Goal: Information Seeking & Learning: Learn about a topic

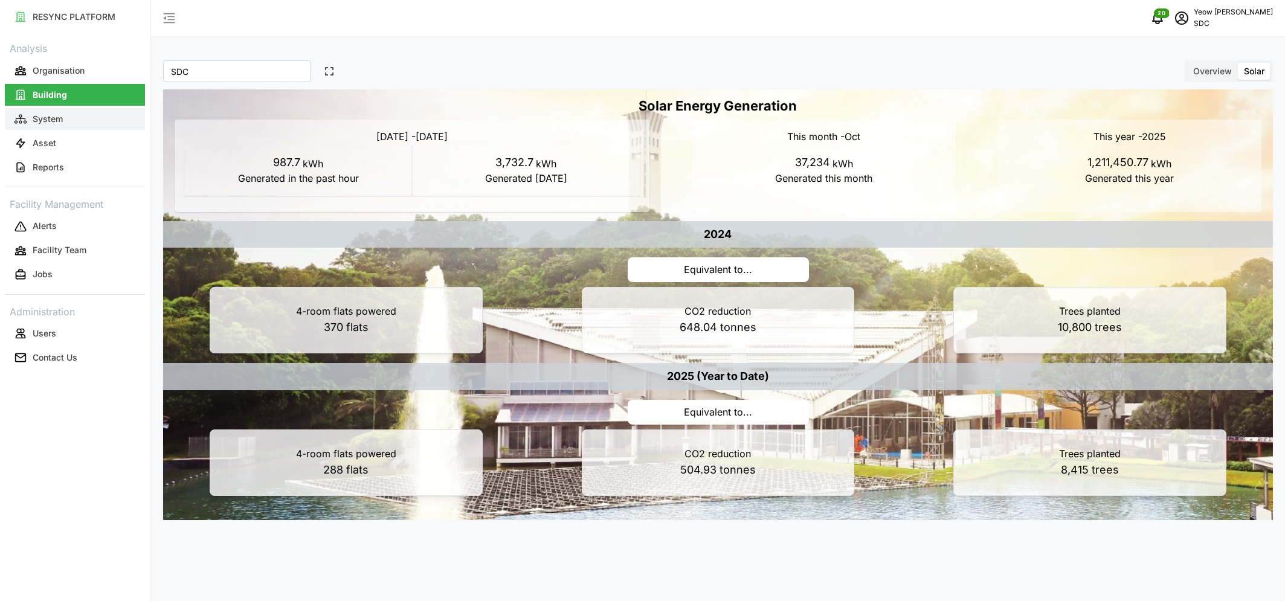
click at [62, 118] on p "System" at bounding box center [48, 119] width 30 height 12
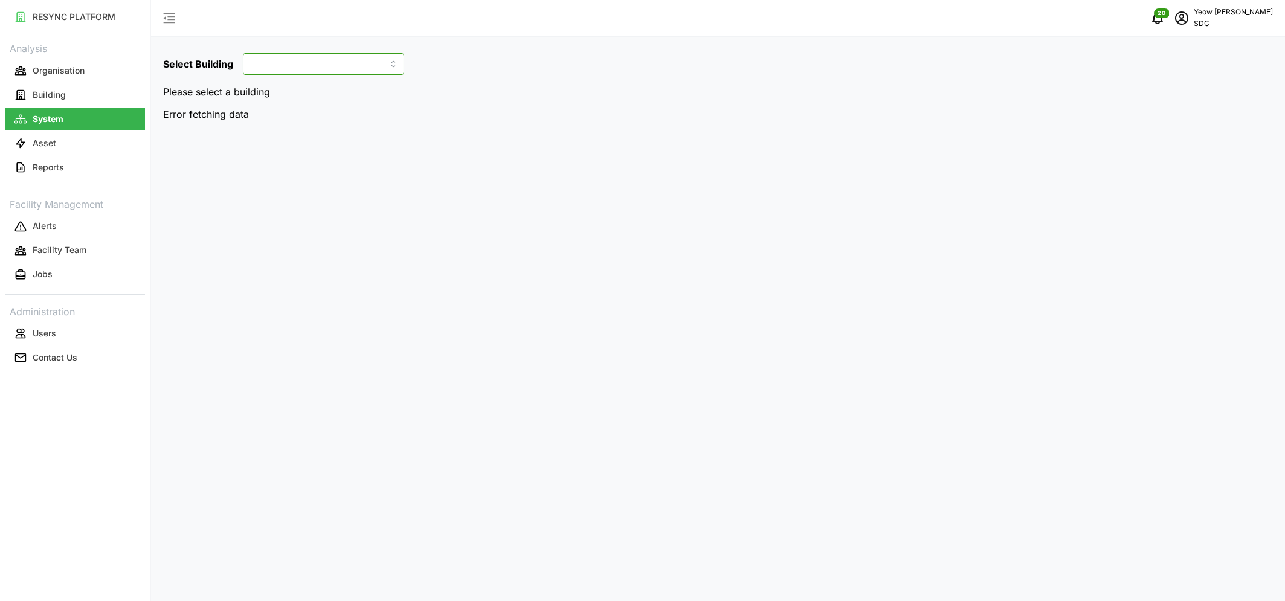
click at [321, 72] on input at bounding box center [323, 64] width 161 height 22
click at [192, 91] on p "Please select a building" at bounding box center [718, 92] width 1110 height 15
click at [235, 207] on div "Select Building Please select a building Error fetching data" at bounding box center [718, 300] width 1134 height 601
click at [60, 100] on p "Building" at bounding box center [49, 95] width 33 height 12
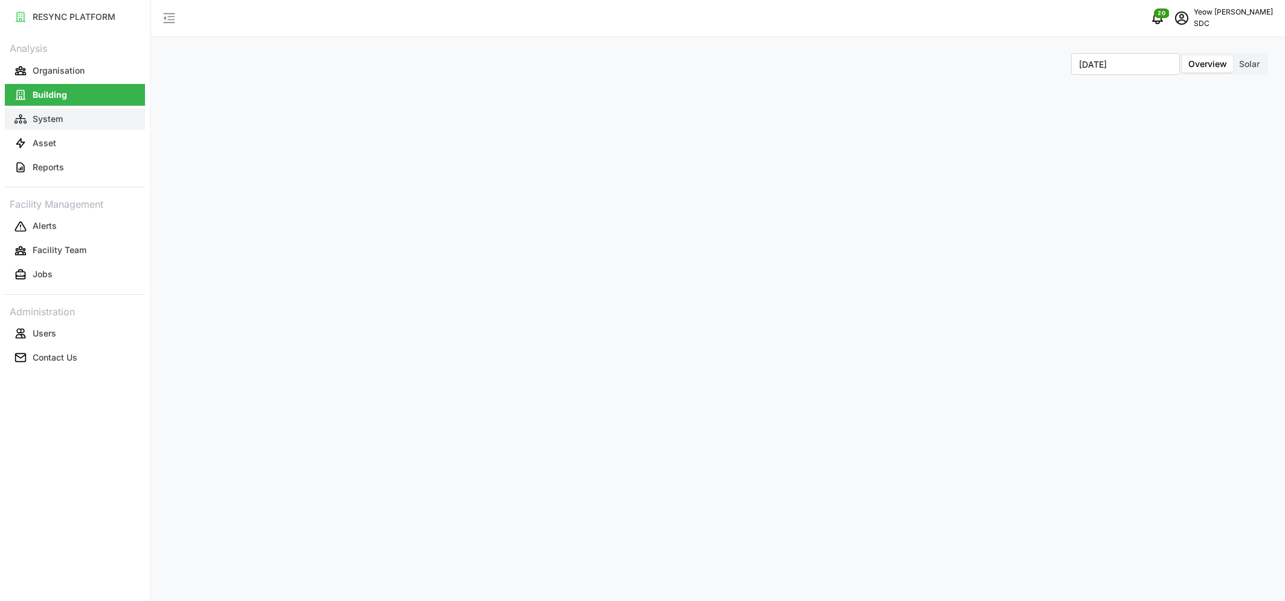
click at [57, 118] on p "System" at bounding box center [48, 119] width 30 height 12
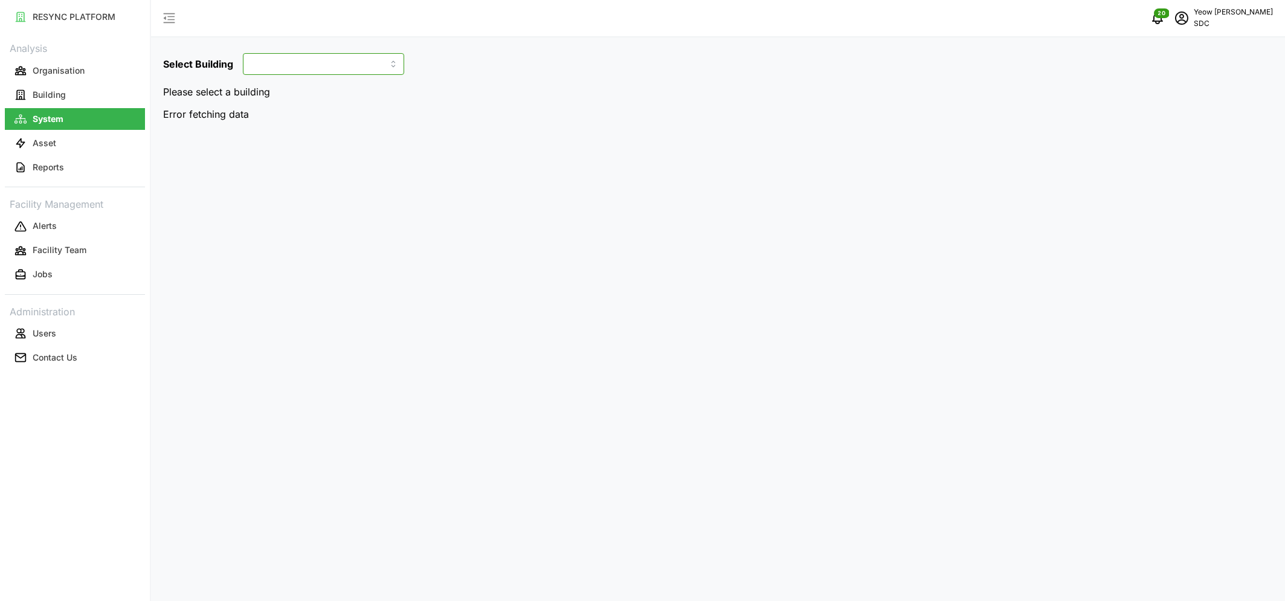
click at [376, 62] on input at bounding box center [323, 64] width 161 height 22
click at [346, 72] on input at bounding box center [323, 64] width 161 height 22
click at [579, 74] on div "Select Building" at bounding box center [718, 64] width 1110 height 22
click at [38, 147] on p "Asset" at bounding box center [45, 143] width 24 height 12
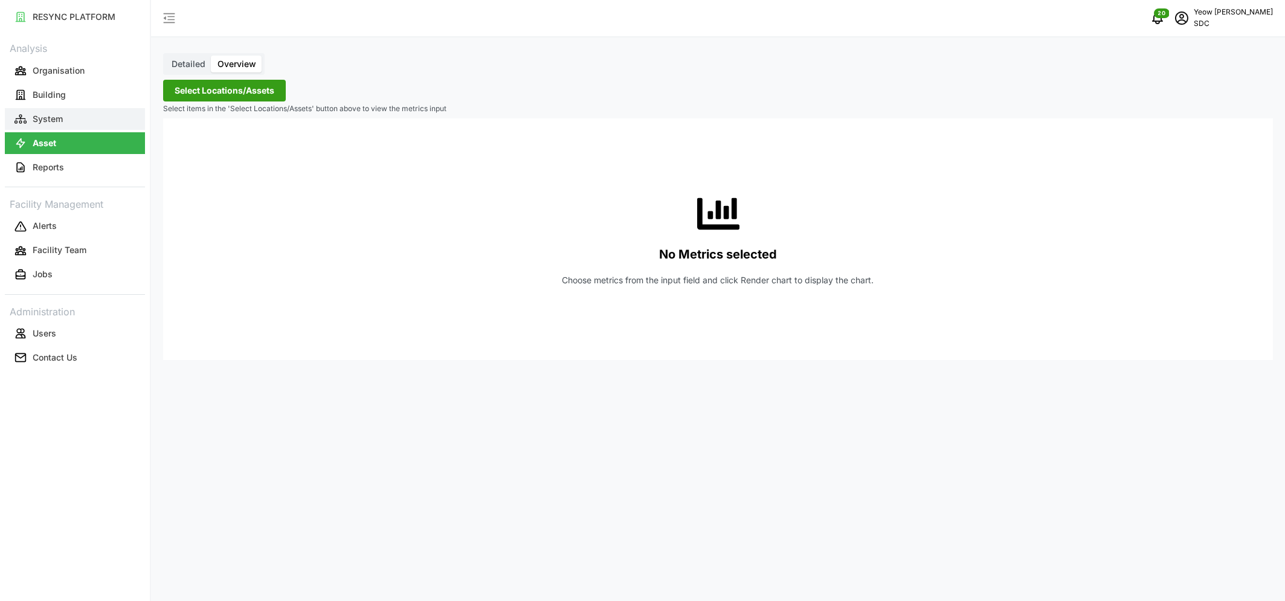
click at [51, 119] on p "System" at bounding box center [48, 119] width 30 height 12
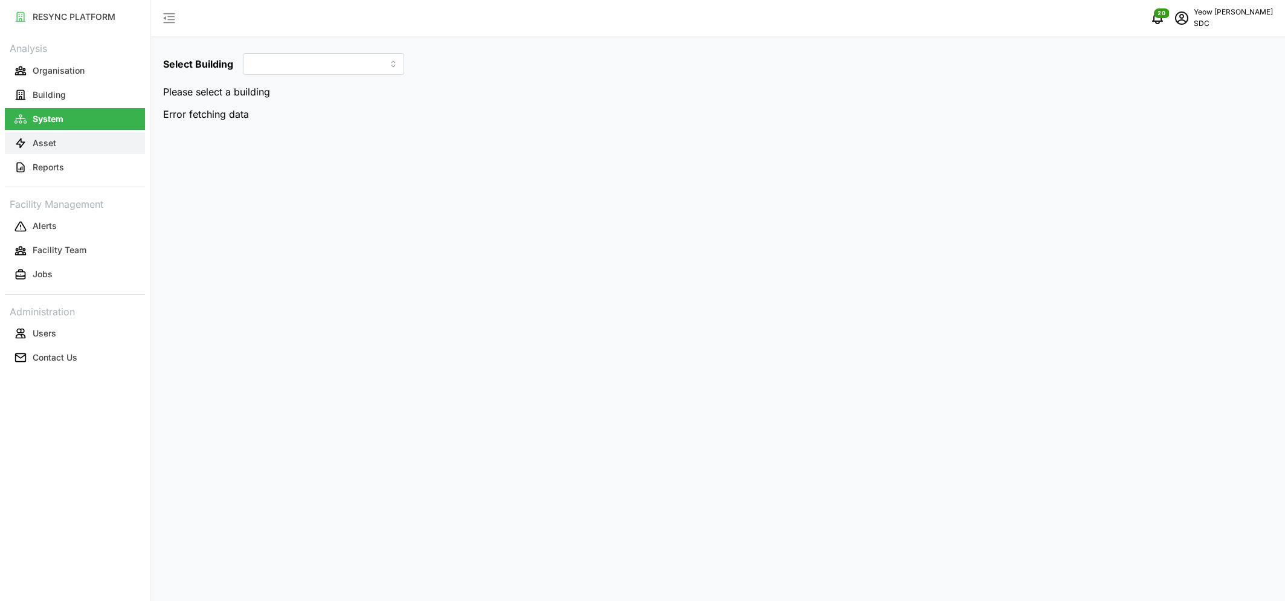
click at [51, 135] on button "Asset" at bounding box center [75, 143] width 140 height 22
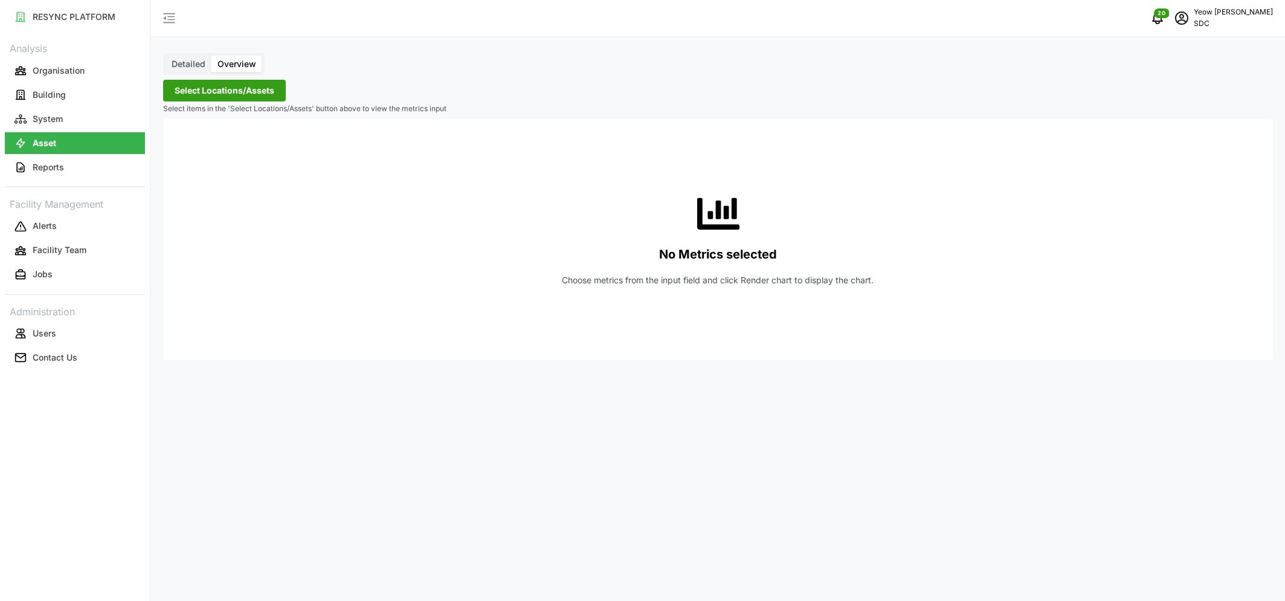
click at [228, 91] on span "Select Locations/Assets" at bounding box center [225, 90] width 100 height 21
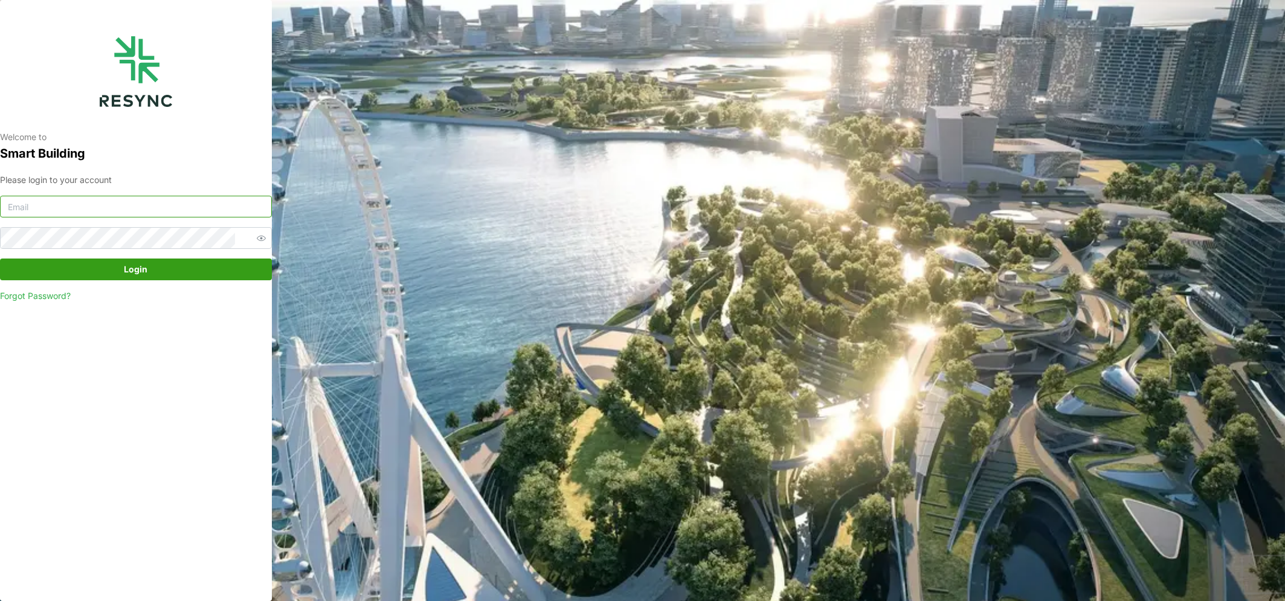
type input "audrey_yeow@defencecollectivesg.com"
click at [137, 263] on span "Login" at bounding box center [136, 269] width 24 height 21
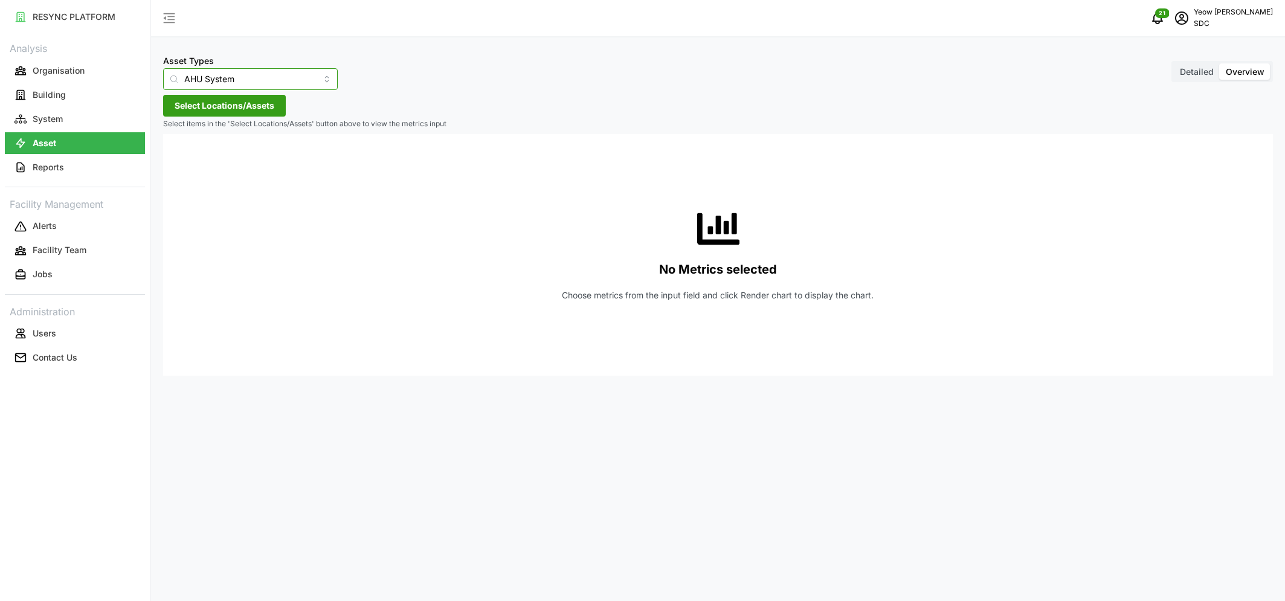
click at [234, 88] on input "AHU System" at bounding box center [250, 79] width 175 height 22
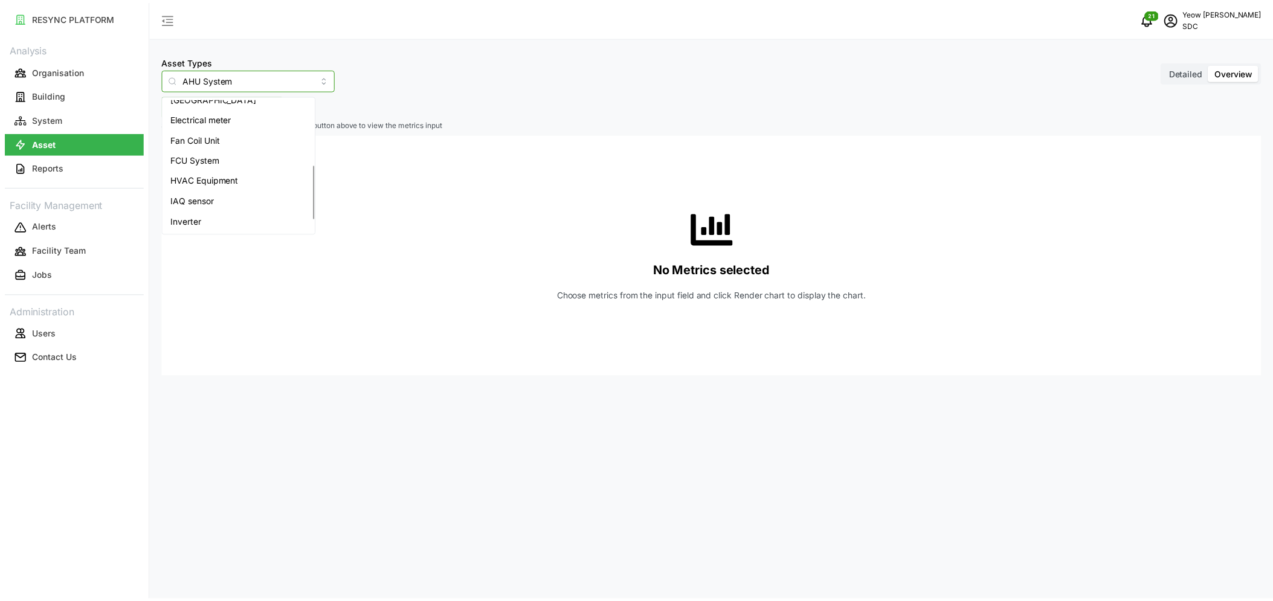
scroll to position [161, 0]
click at [196, 214] on span "Inverter" at bounding box center [187, 211] width 31 height 13
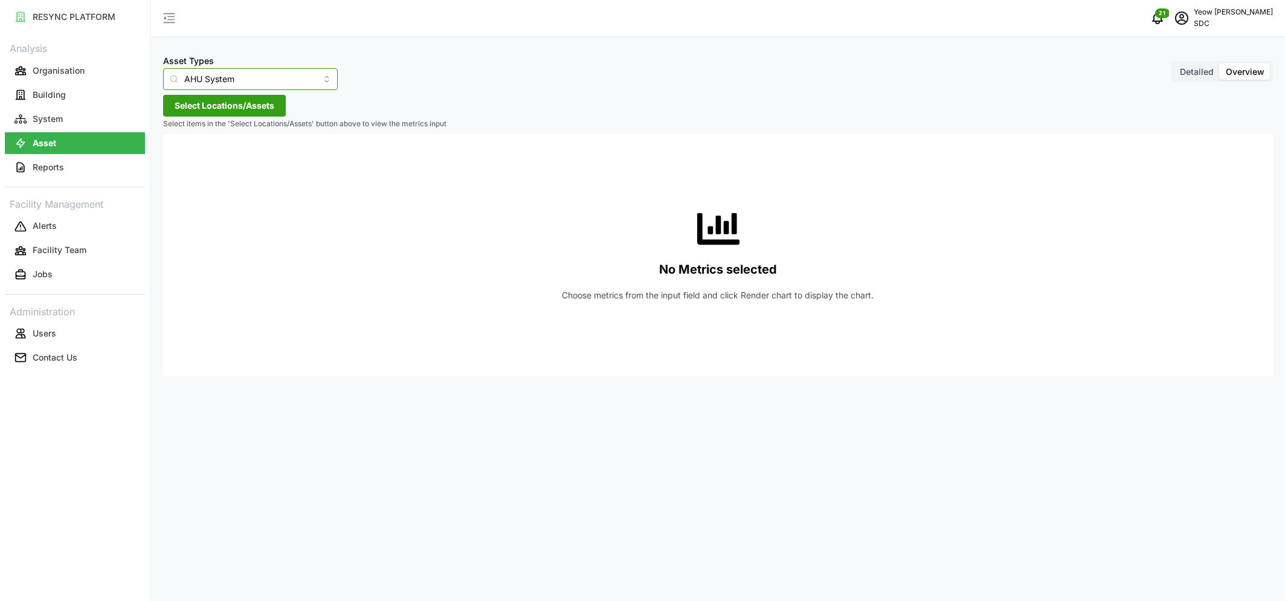
type input "Inverter"
click at [244, 104] on span "Select Locations/Assets" at bounding box center [225, 105] width 100 height 21
click at [178, 159] on icon at bounding box center [179, 160] width 10 height 10
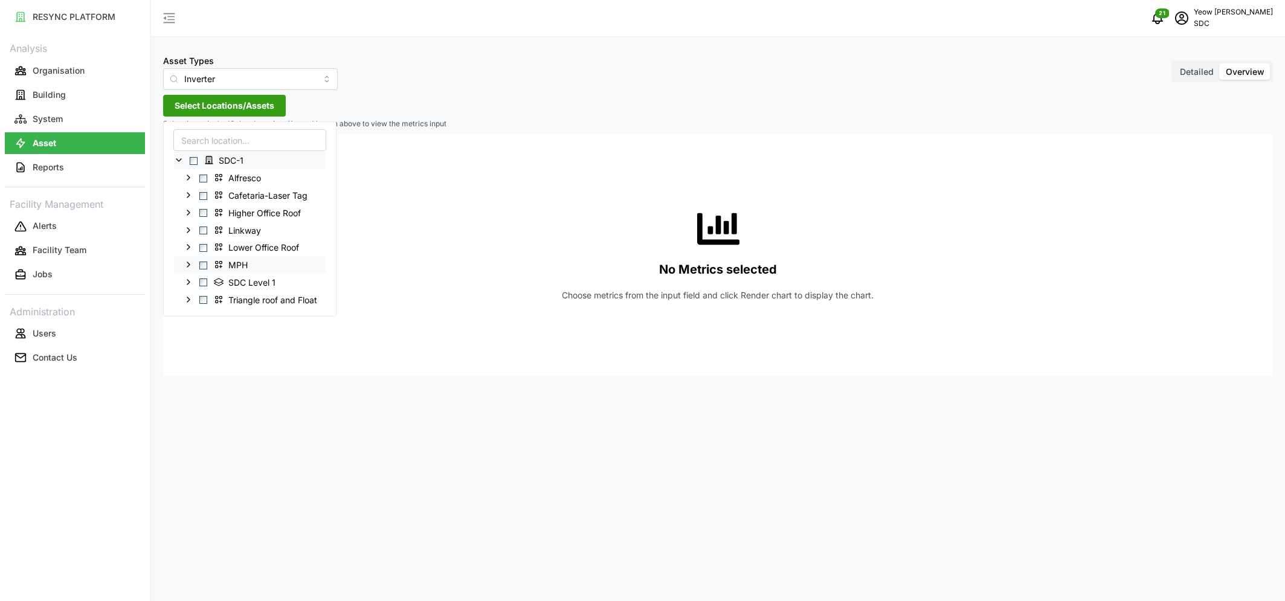
click at [195, 263] on div "MPH" at bounding box center [250, 265] width 152 height 18
click at [188, 263] on polyline at bounding box center [188, 264] width 2 height 5
click at [204, 266] on span "Select MPH" at bounding box center [203, 265] width 8 height 8
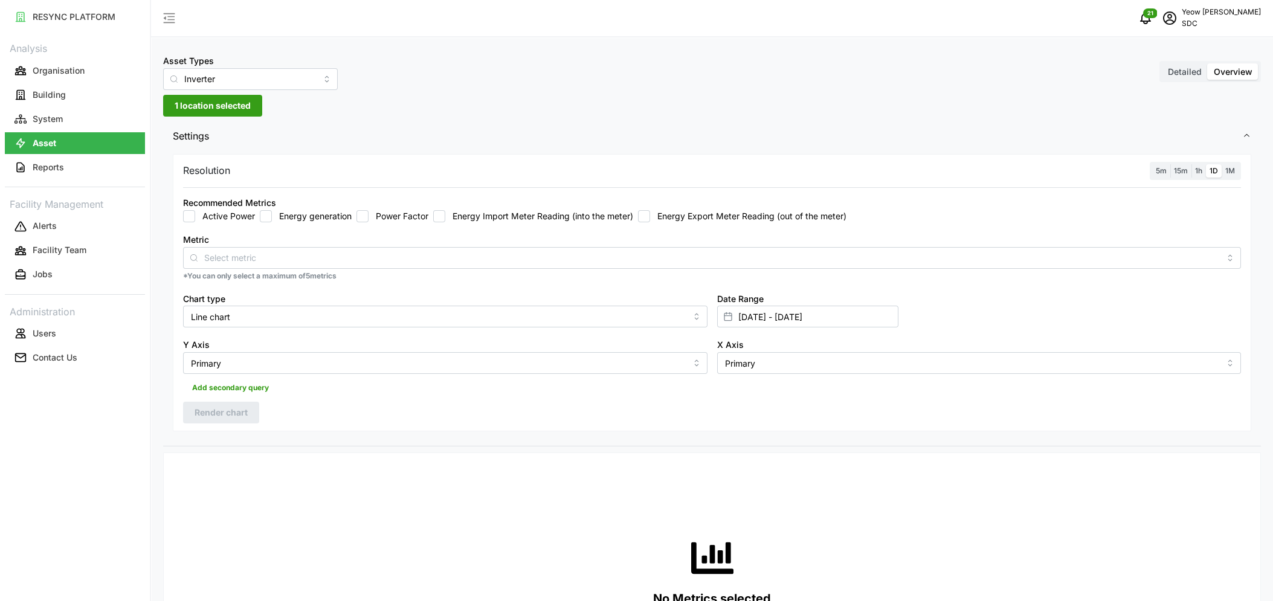
click at [532, 410] on div "Resolution 5m 15m 1h 1D 1M Recommended Metrics Active Power Energy generation P…" at bounding box center [712, 293] width 1078 height 278
click at [269, 218] on input "Energy generation" at bounding box center [266, 216] width 12 height 12
checkbox input "true"
click at [269, 309] on input "Line chart" at bounding box center [445, 317] width 524 height 22
click at [213, 362] on span "Bar chart" at bounding box center [210, 365] width 36 height 13
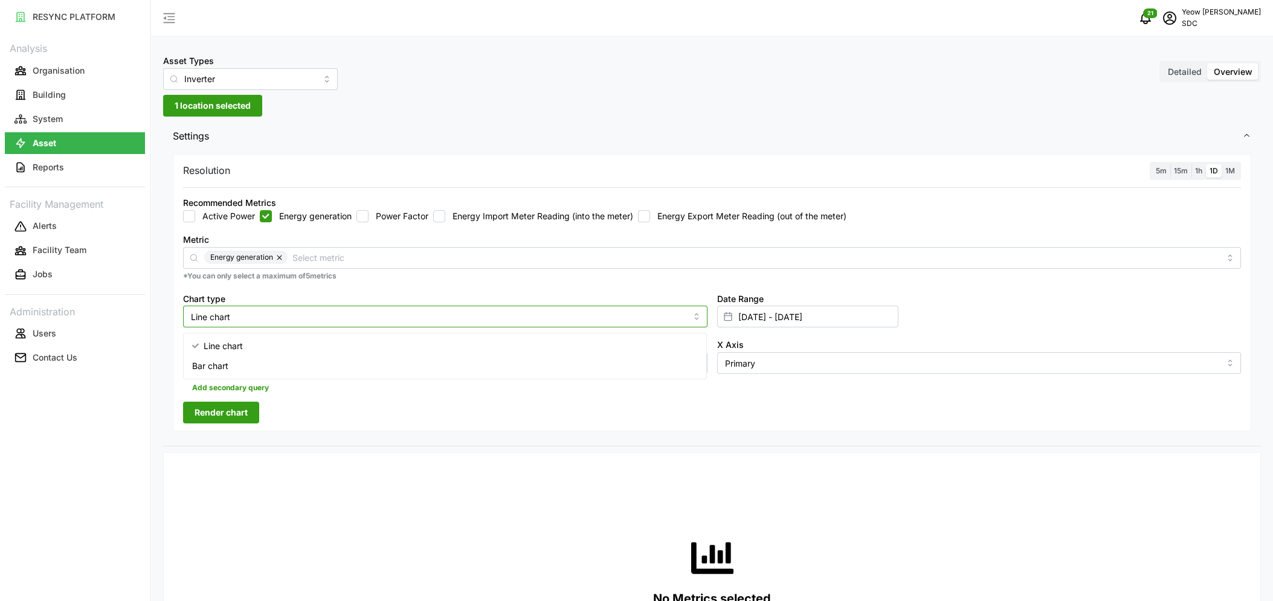
type input "Bar chart"
click at [1179, 172] on span "15m" at bounding box center [1181, 170] width 14 height 9
click at [1170, 164] on input "15m" at bounding box center [1170, 164] width 0 height 0
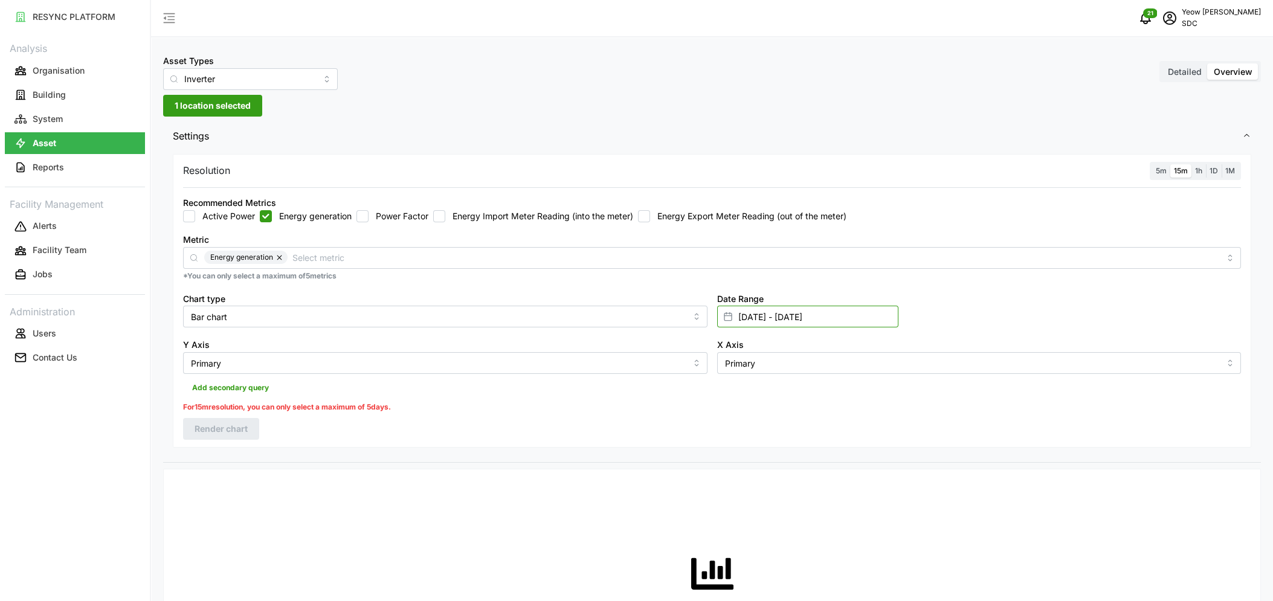
click at [863, 326] on input "01 Sep 2025 - 30 Sep 2025" at bounding box center [807, 317] width 181 height 22
click at [790, 459] on button "8" at bounding box center [788, 460] width 22 height 22
type input "30 Sep 2025 - 08 Oct 2025"
type input "30 Sep 2025"
type input "[DATE]"
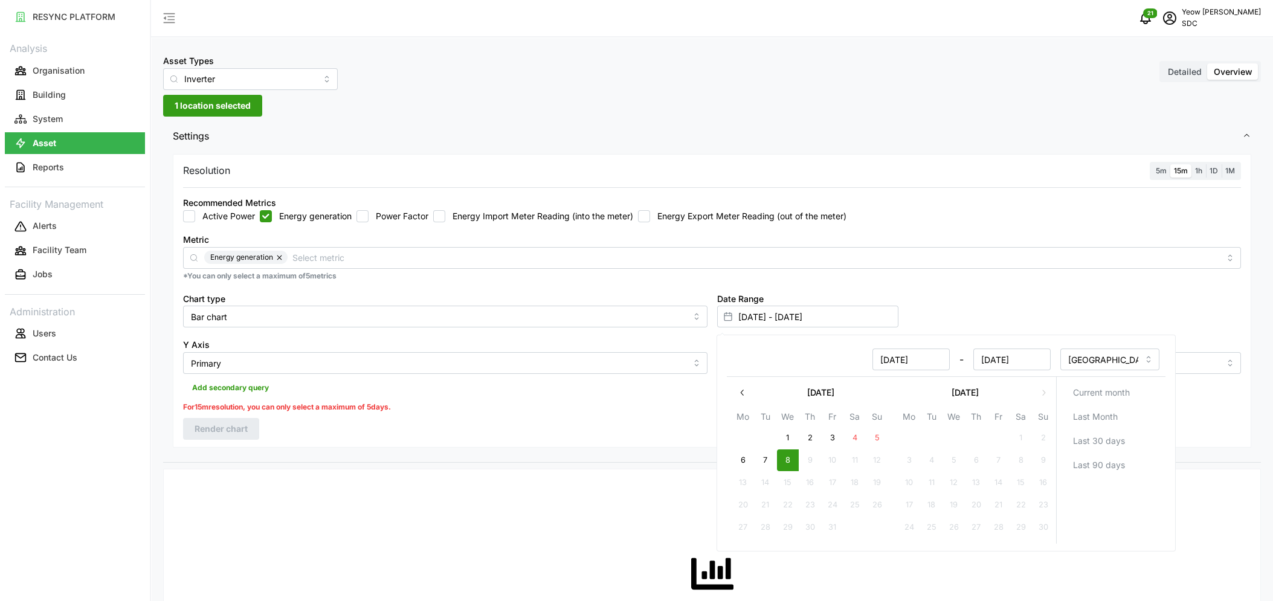
click at [790, 459] on button "8" at bounding box center [788, 460] width 22 height 22
type input "[DATE] - [DATE]"
type input "[DATE]"
click at [1074, 308] on div "Date Range 08 Oct 2025 - 08 Oct 2025" at bounding box center [979, 309] width 534 height 47
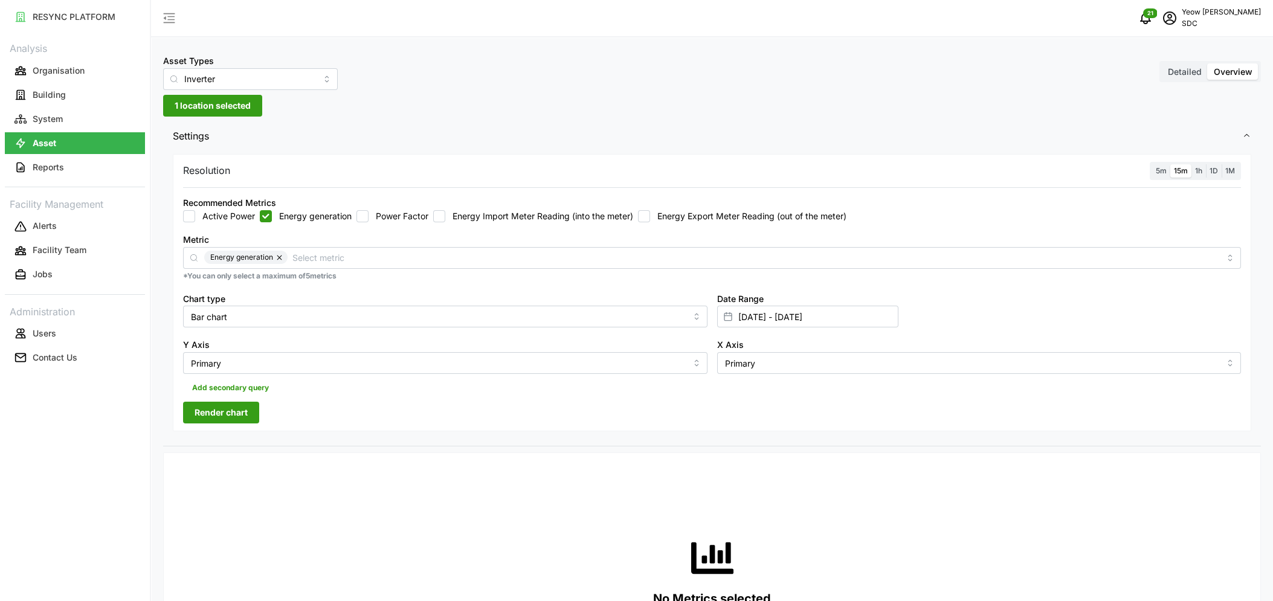
click at [226, 412] on span "Render chart" at bounding box center [221, 412] width 53 height 21
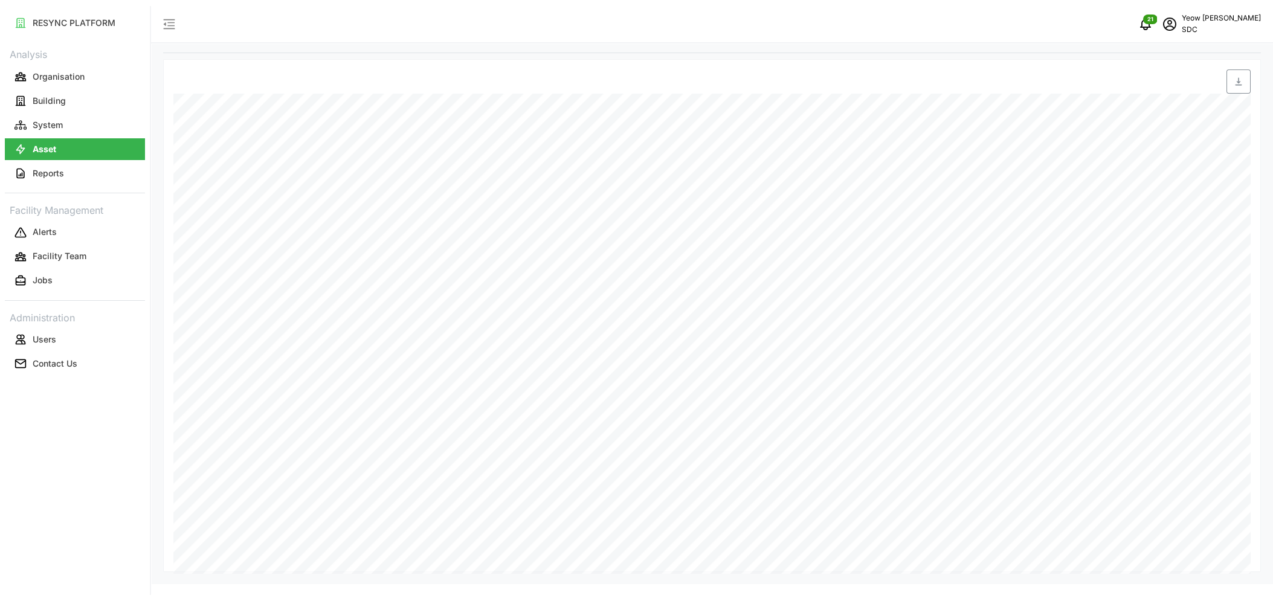
scroll to position [388, 0]
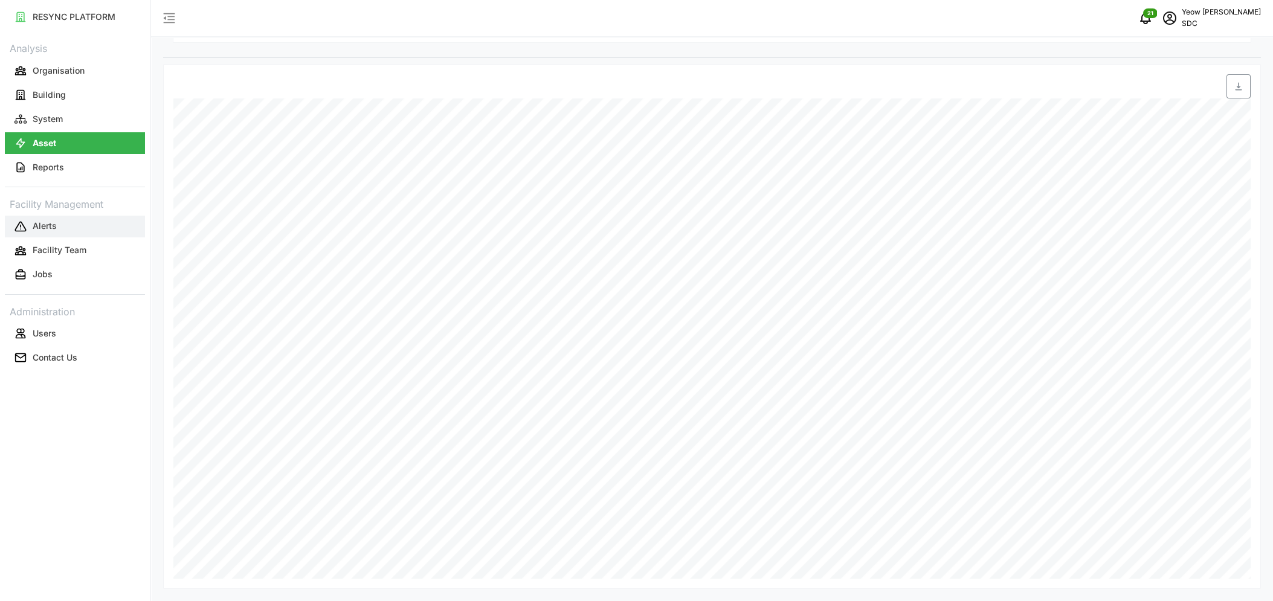
click at [48, 227] on p "Alerts" at bounding box center [45, 226] width 24 height 12
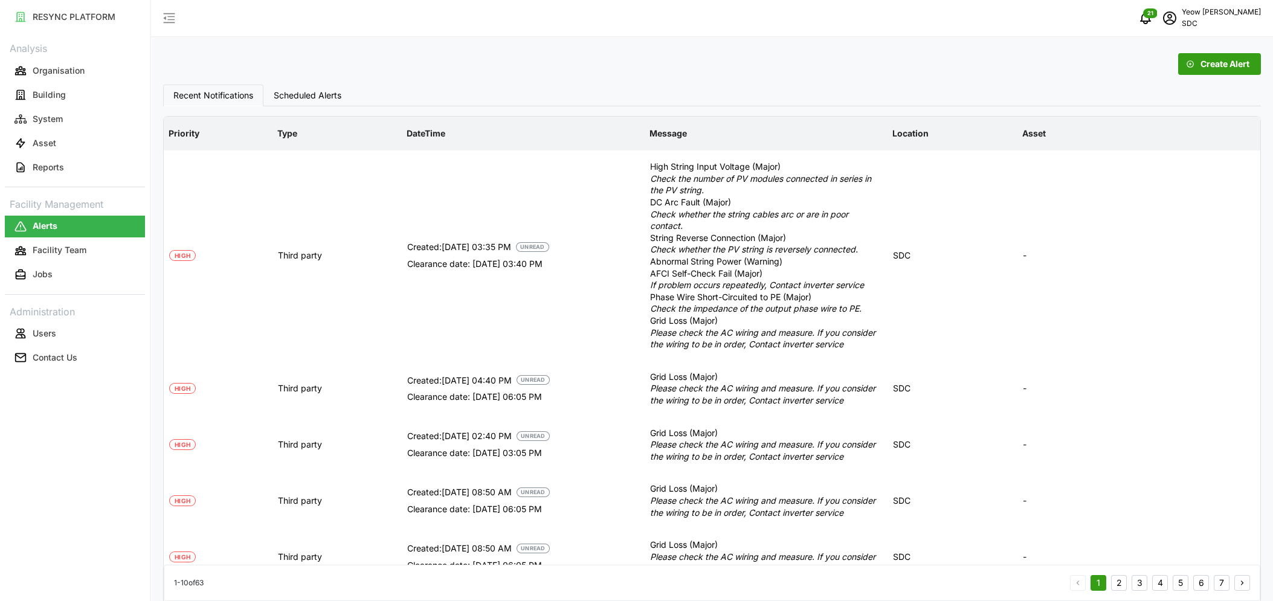
click at [460, 72] on div "Create Alert" at bounding box center [712, 64] width 1098 height 22
click at [527, 38] on div "Create Alert Recent Notifications Scheduled Alerts Priority Type DateTime Messa…" at bounding box center [712, 457] width 1122 height 914
click at [442, 317] on td "Created: 08 Oct 2025 03:35 PM UNREAD Clearance date: 08 Oct 2025 03:40 PM" at bounding box center [523, 255] width 243 height 210
click at [469, 52] on div "Create Alert" at bounding box center [711, 63] width 1107 height 31
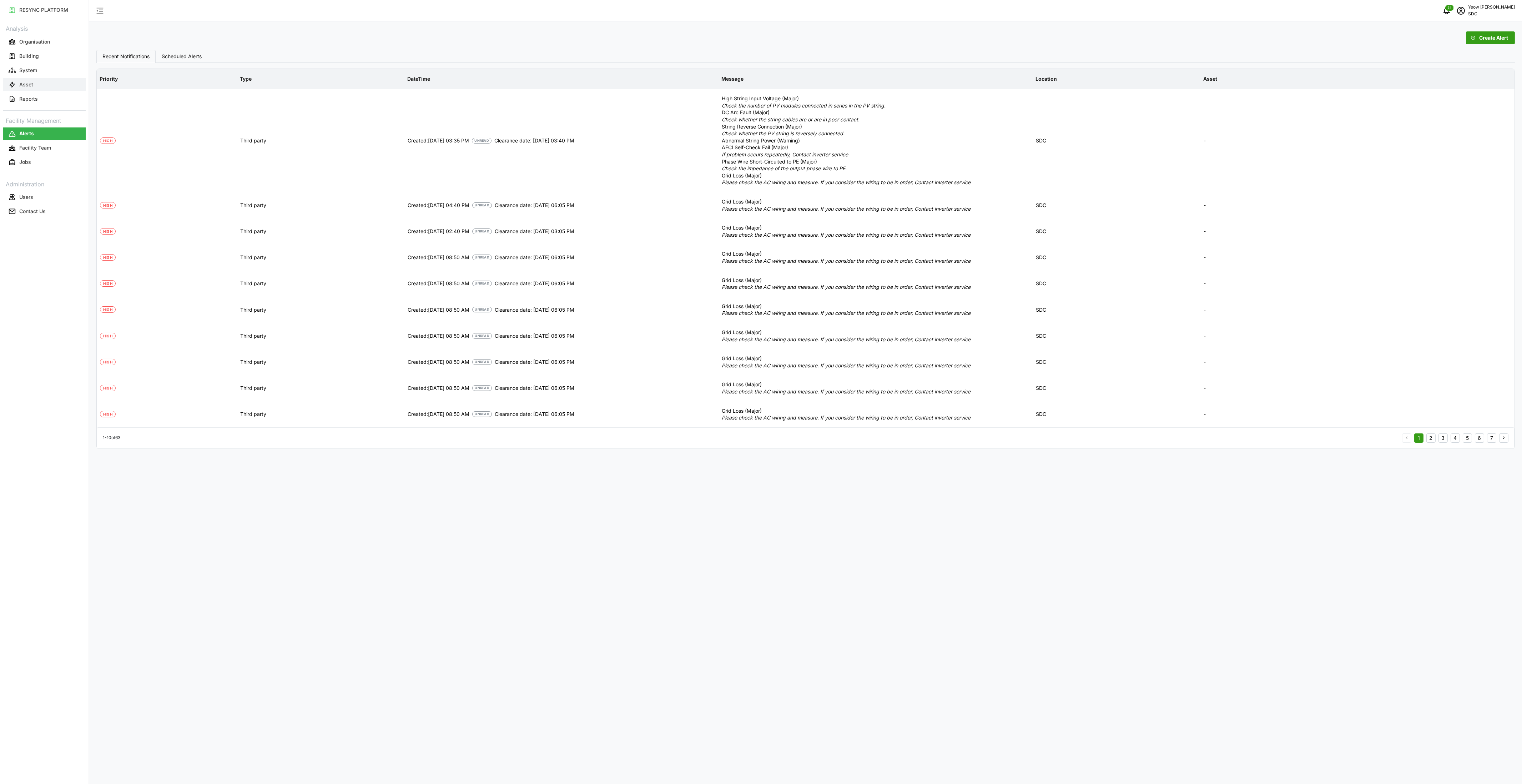
click at [24, 84] on p "Asset" at bounding box center [27, 84] width 14 height 7
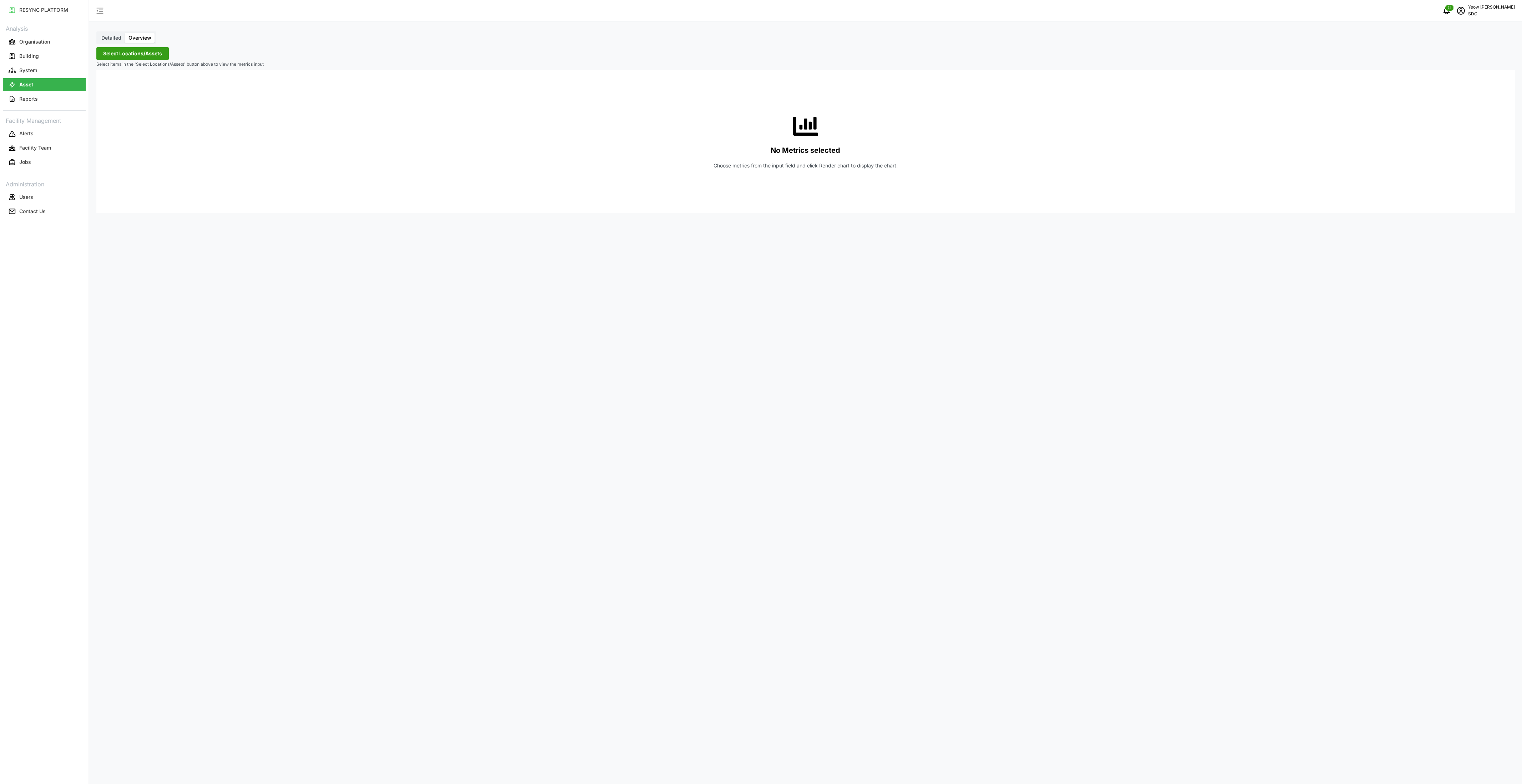
click at [128, 56] on span "Select Locations/Assets" at bounding box center [133, 53] width 59 height 12
click at [138, 53] on span "Select Locations/Assets" at bounding box center [133, 53] width 59 height 12
click at [134, 54] on span "Select Locations/Assets" at bounding box center [133, 53] width 59 height 12
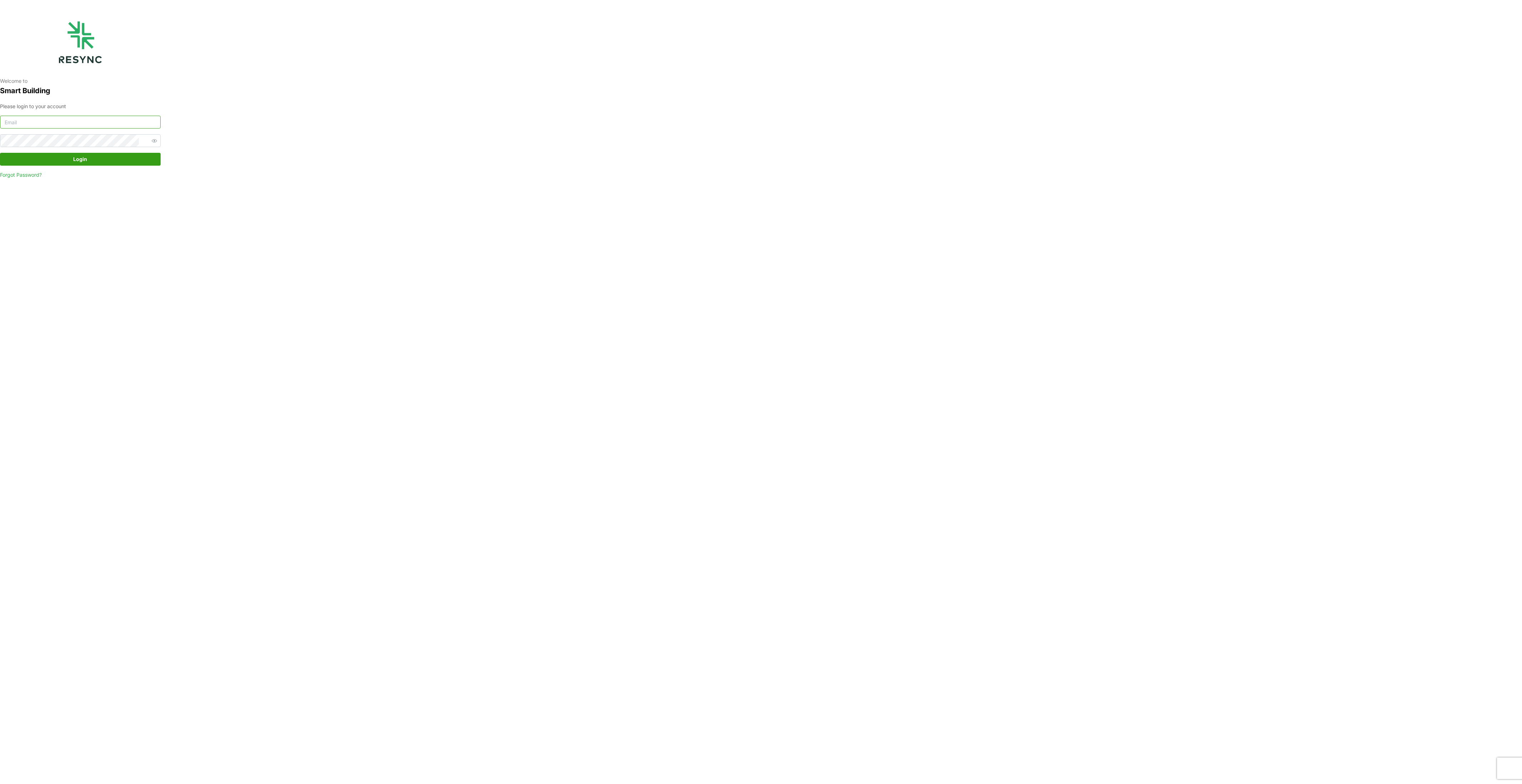
type input "audrey_yeow@defencecollectivesg.com"
click at [94, 158] on span "Login" at bounding box center [80, 159] width 147 height 12
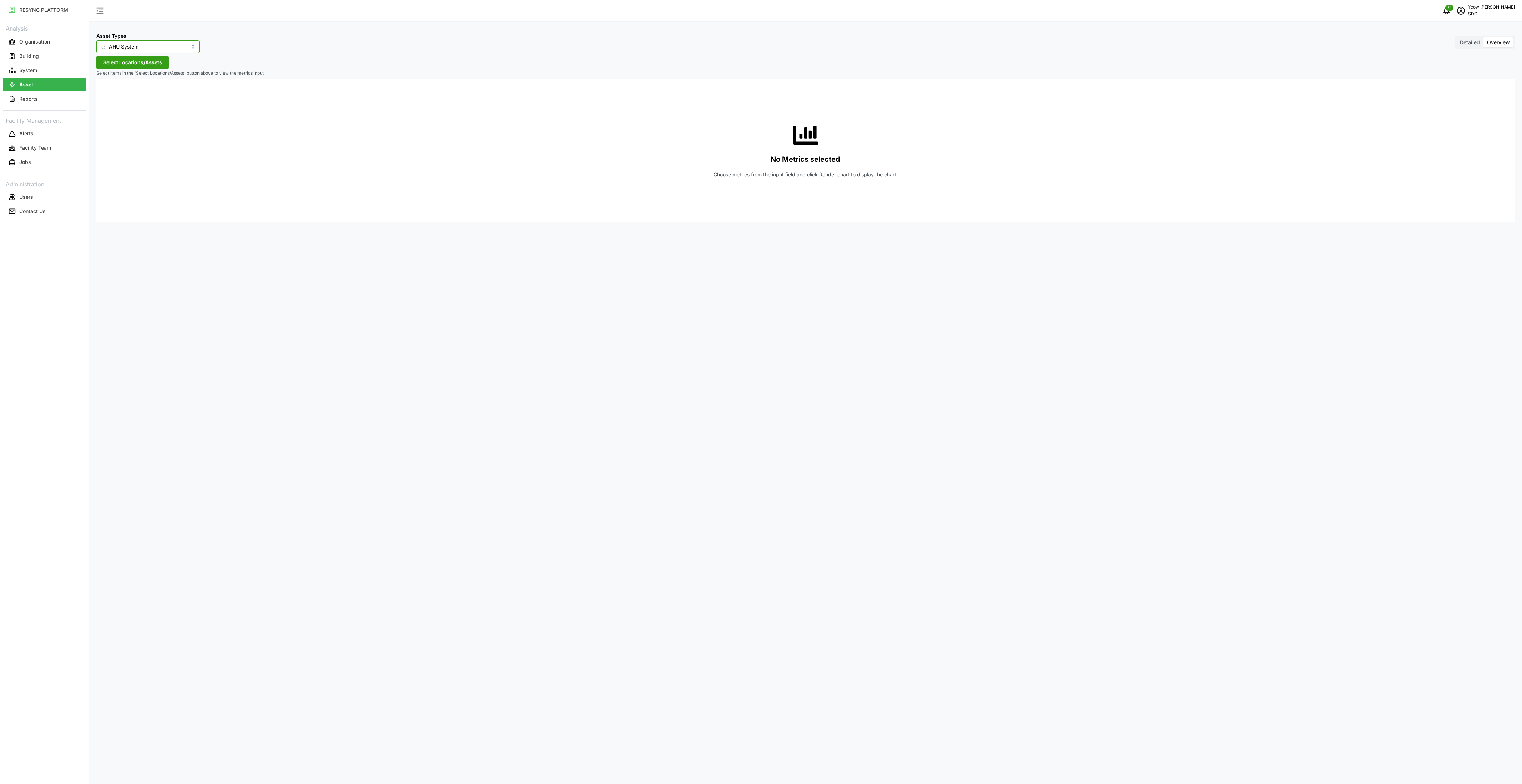
click at [154, 50] on input "AHU System" at bounding box center [148, 47] width 103 height 13
click at [105, 108] on span "Inverter" at bounding box center [110, 106] width 18 height 8
type input "Inverter"
click at [128, 68] on span "Select Locations/Assets" at bounding box center [133, 62] width 59 height 12
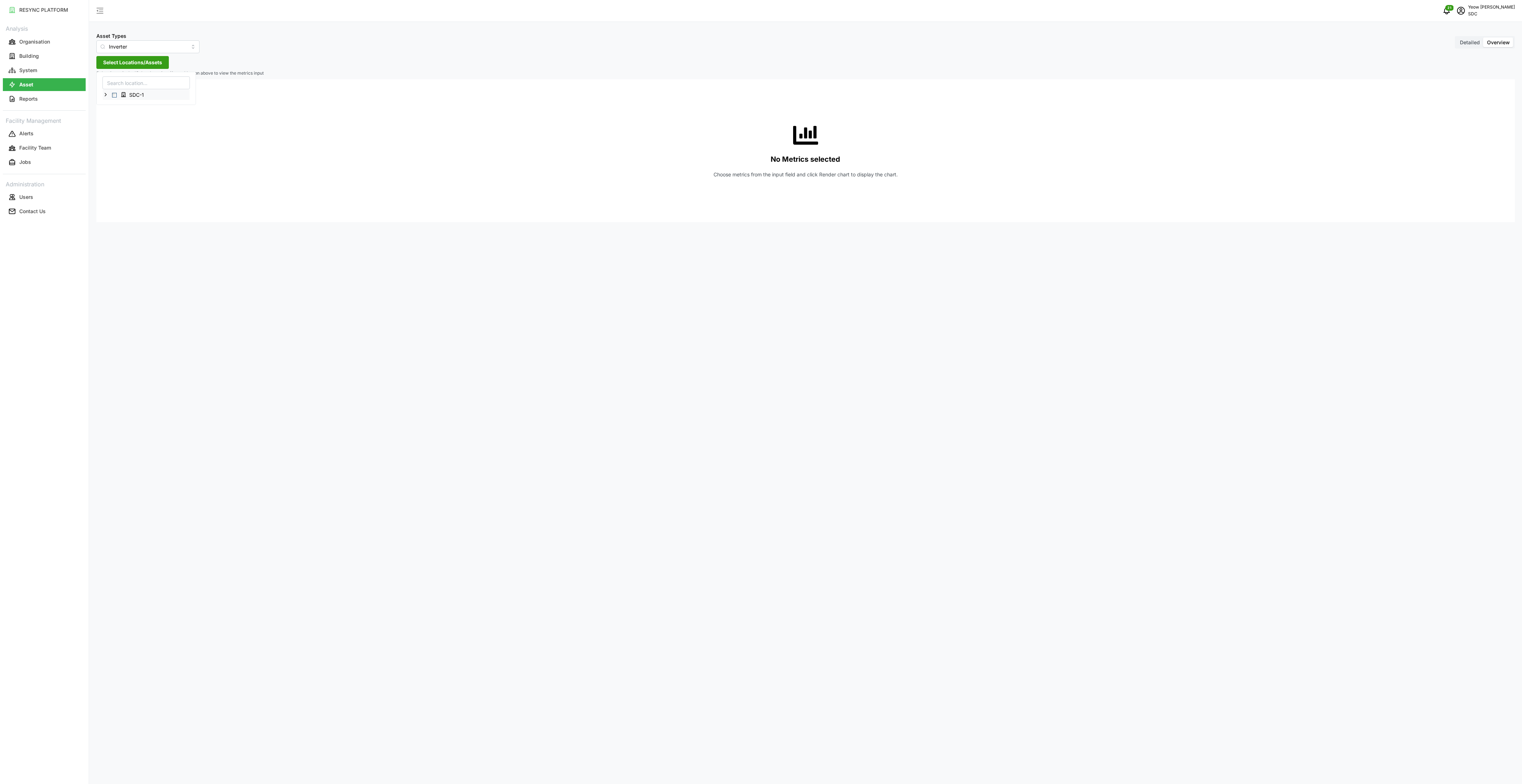
click at [105, 93] on polyline at bounding box center [106, 95] width 1 height 3
click at [119, 157] on span "Select MPH" at bounding box center [120, 157] width 5 height 5
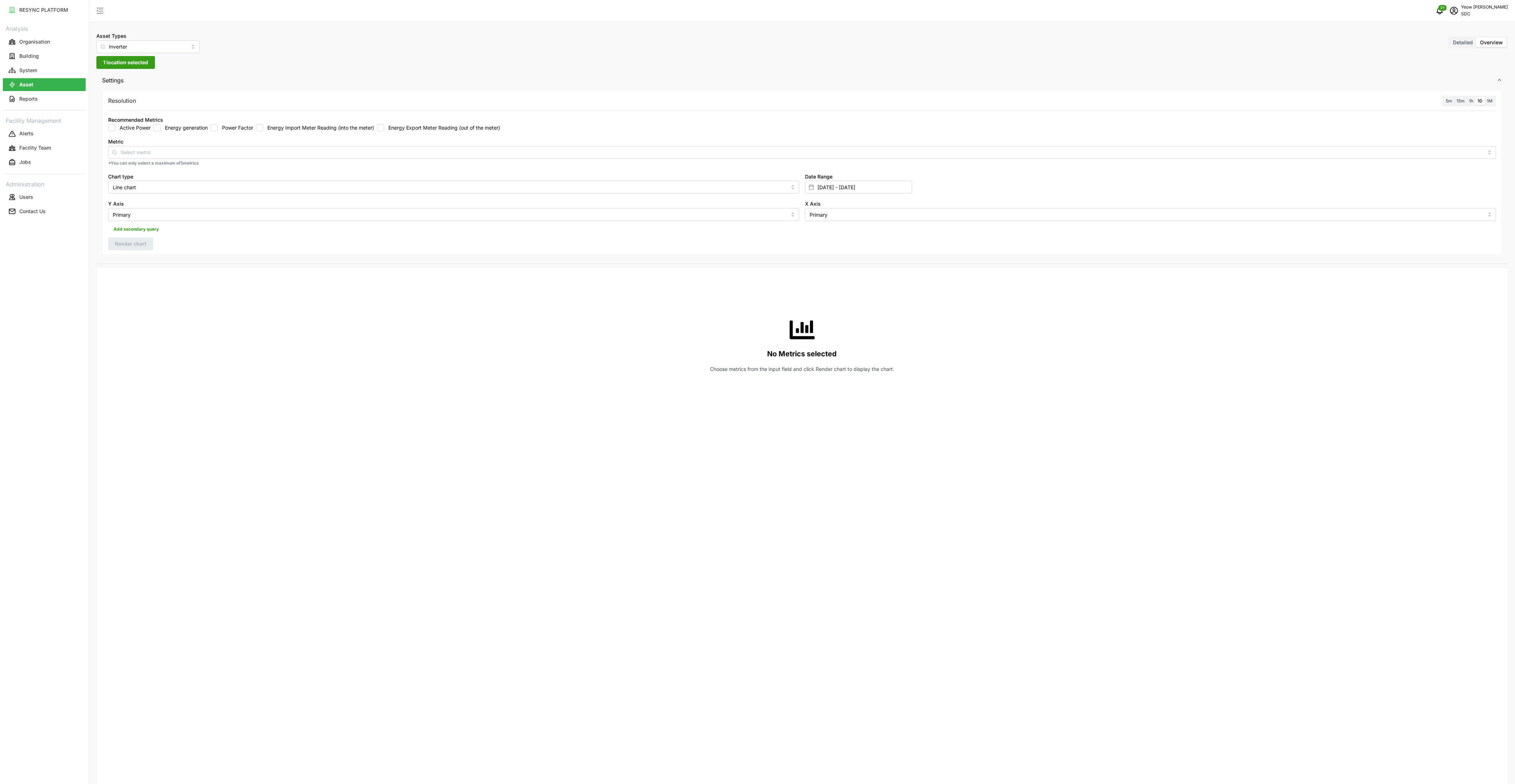
click at [301, 93] on div "Resolution 5m 15m 1h 1D 1M Recommended Metrics Active Power Energy generation P…" at bounding box center [802, 173] width 1400 height 164
click at [155, 129] on input "Energy generation" at bounding box center [157, 128] width 7 height 7
checkbox input "true"
click at [755, 187] on input "Line chart" at bounding box center [454, 187] width 691 height 13
click at [124, 215] on span "Bar chart" at bounding box center [124, 216] width 21 height 8
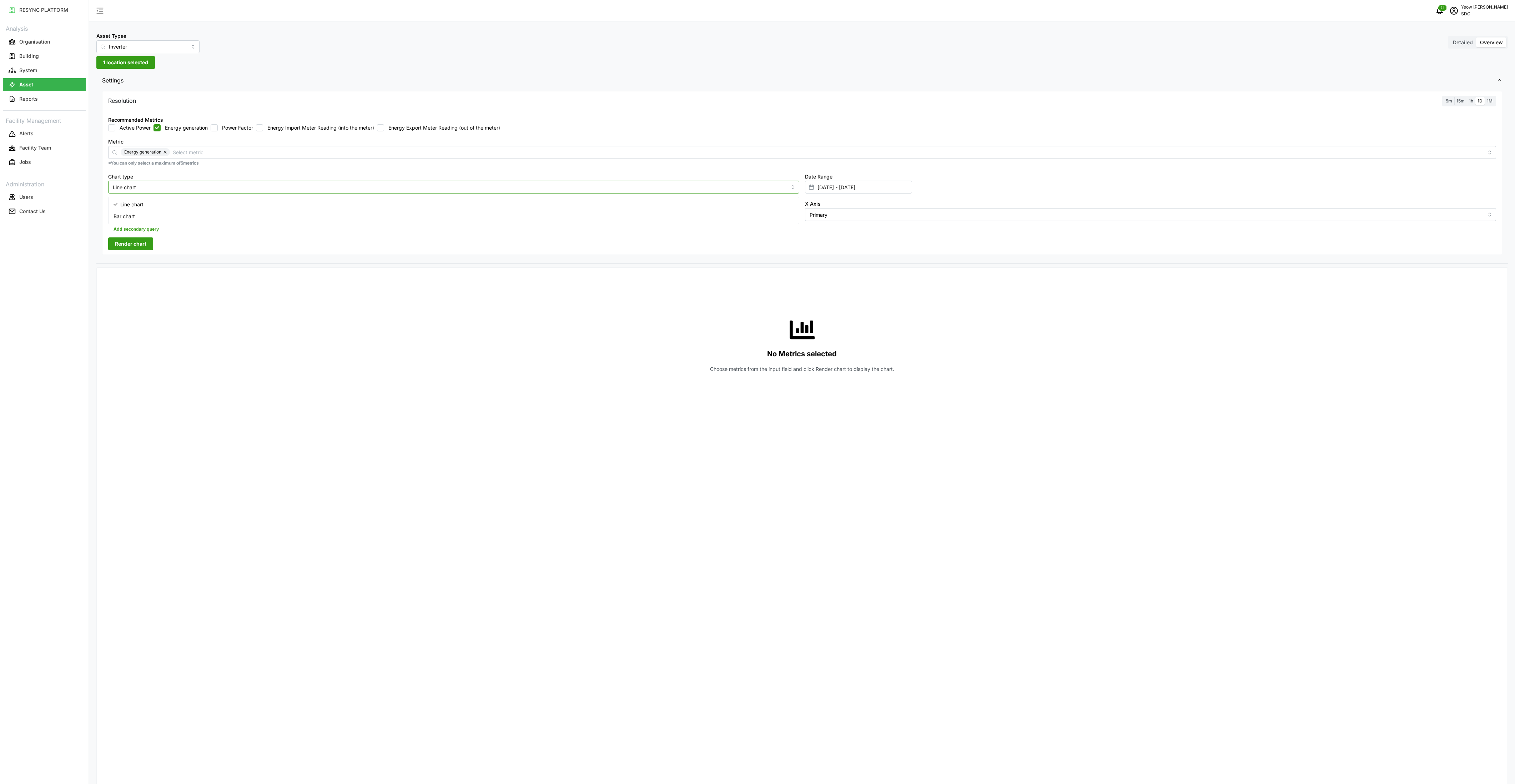
type input "Bar chart"
click at [887, 189] on input "[DATE] - [DATE]" at bounding box center [858, 187] width 107 height 13
click at [334, 429] on div "No Metrics selected Choose metrics from the input field and click Render chart …" at bounding box center [802, 701] width 1399 height 855
click at [37, 44] on p "Organisation" at bounding box center [35, 42] width 31 height 7
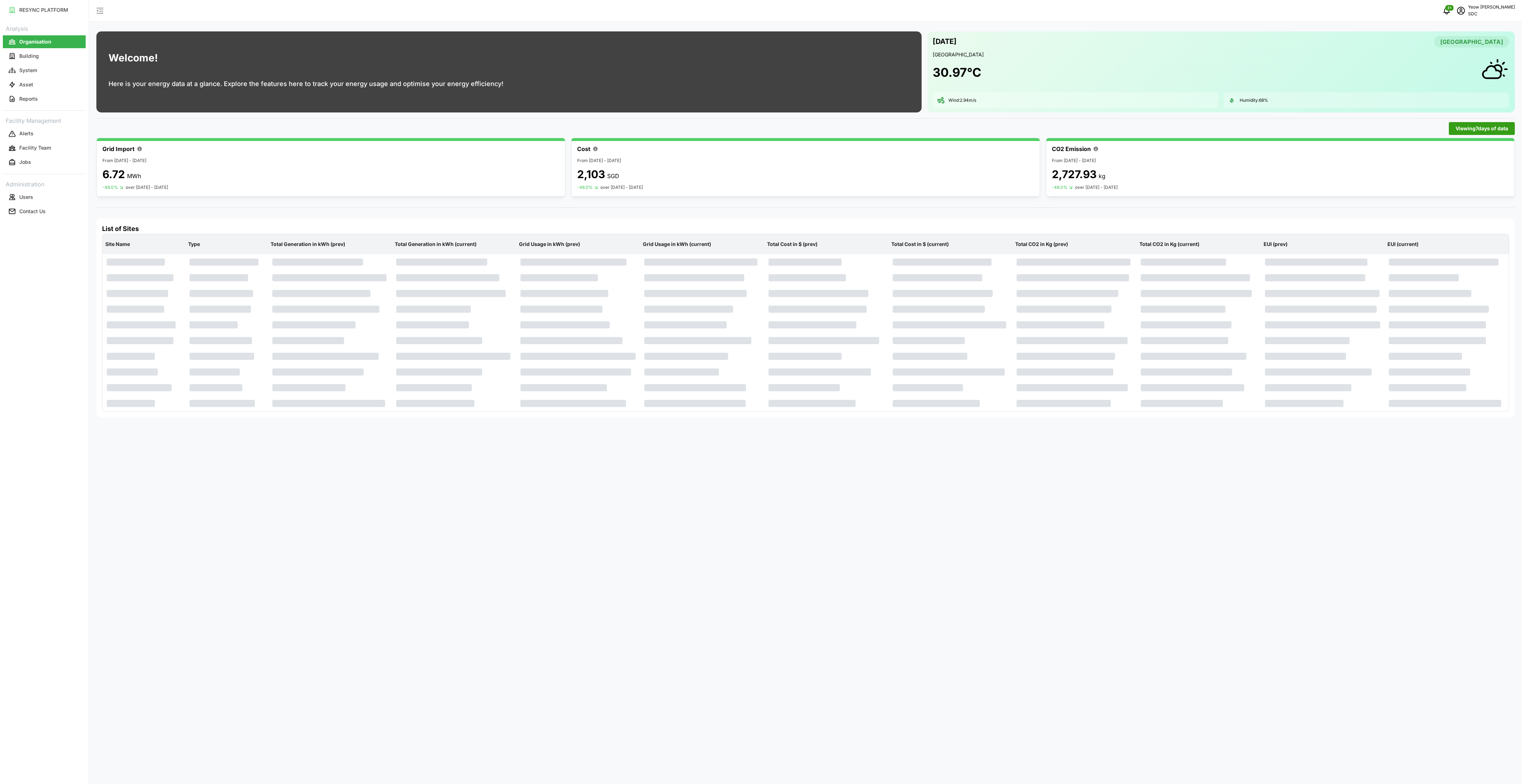
click at [592, 534] on div "Welcome! Here is your energy data at a glance. Explore the features here to tra…" at bounding box center [805, 392] width 1433 height 784
